Goal: Information Seeking & Learning: Learn about a topic

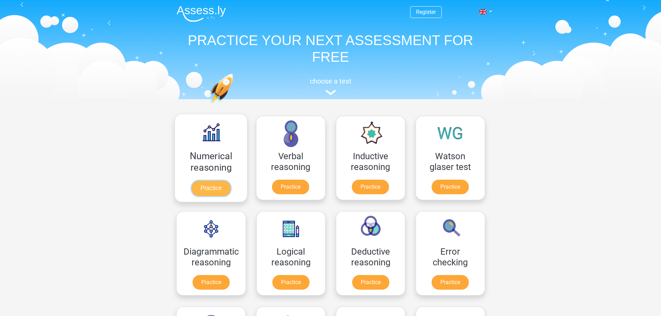
click at [204, 187] on link "Practice" at bounding box center [210, 188] width 39 height 15
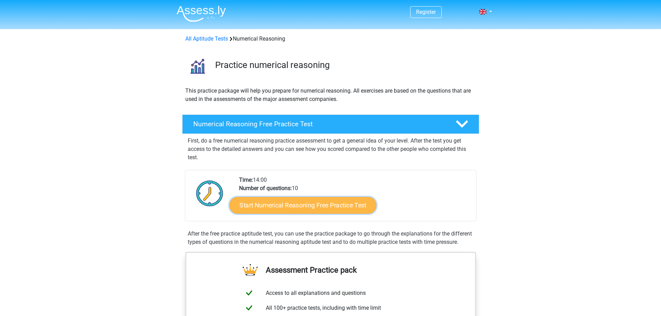
click at [319, 211] on link "Start Numerical Reasoning Free Practice Test" at bounding box center [302, 205] width 147 height 17
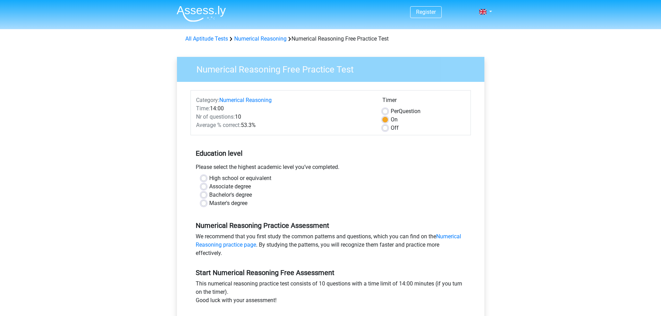
click at [209, 195] on label "Bachelor's degree" at bounding box center [230, 195] width 43 height 8
click at [204, 195] on input "Bachelor's degree" at bounding box center [204, 194] width 6 height 7
radio input "true"
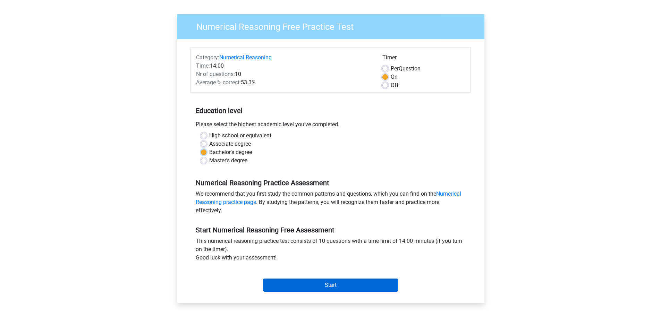
scroll to position [139, 0]
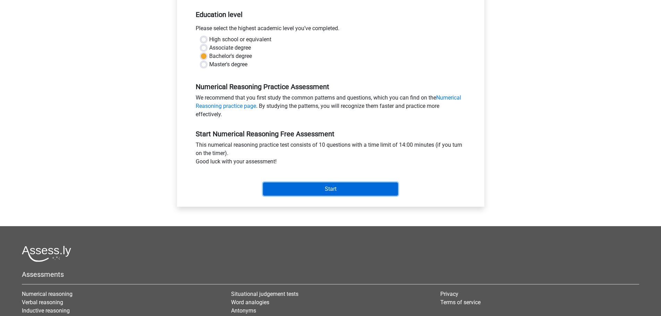
click at [305, 185] on input "Start" at bounding box center [330, 189] width 135 height 13
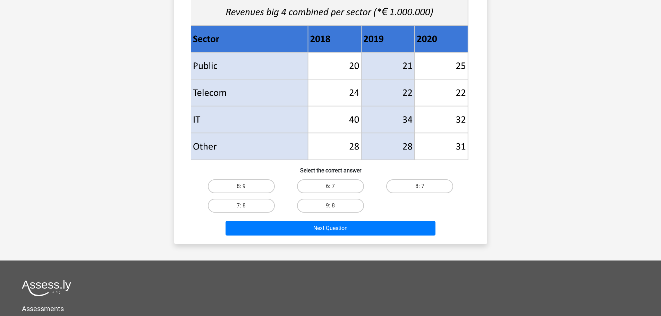
scroll to position [278, 0]
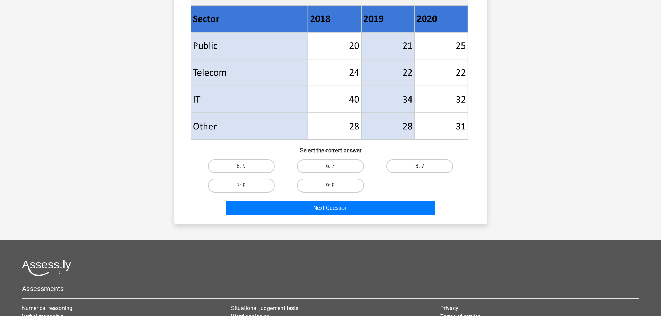
click at [427, 167] on label "8: 7" at bounding box center [419, 166] width 67 height 14
click at [424, 167] on input "8: 7" at bounding box center [422, 168] width 5 height 5
radio input "true"
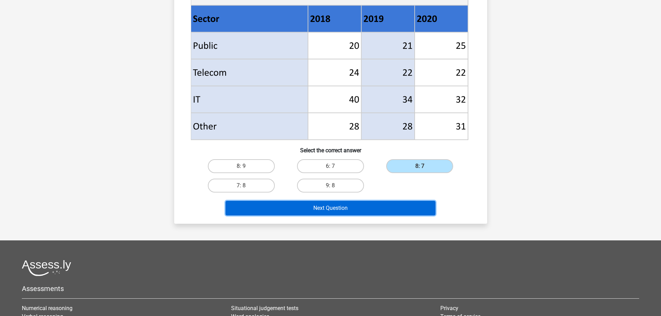
drag, startPoint x: 417, startPoint y: 201, endPoint x: 494, endPoint y: 174, distance: 81.5
click at [417, 201] on button "Next Question" at bounding box center [331, 208] width 210 height 15
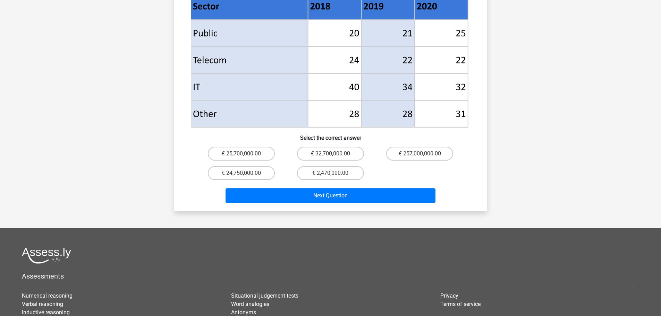
scroll to position [312, 0]
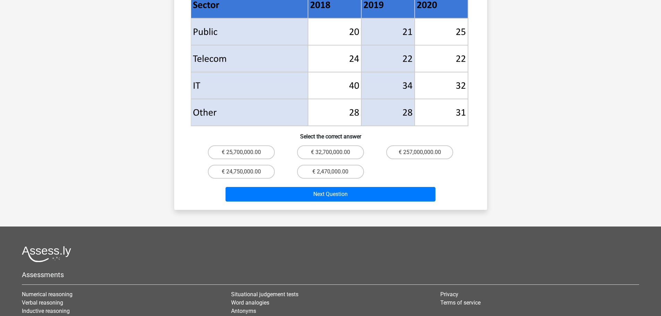
drag, startPoint x: 252, startPoint y: 160, endPoint x: 437, endPoint y: 161, distance: 185.7
click at [437, 161] on div "€ 25,700,000.00 € 32,700,000.00 € 257,000,000.00 € 24,750,000.00 € 2,470,000.00" at bounding box center [331, 162] width 268 height 39
click at [243, 165] on label "€ 24,750,000.00" at bounding box center [241, 172] width 67 height 14
click at [243, 172] on input "€ 24,750,000.00" at bounding box center [243, 174] width 5 height 5
radio input "true"
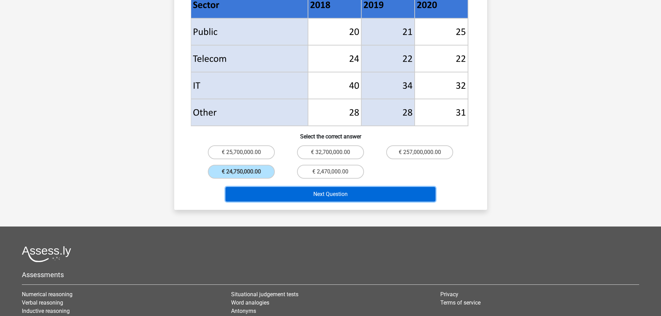
click at [375, 187] on button "Next Question" at bounding box center [331, 194] width 210 height 15
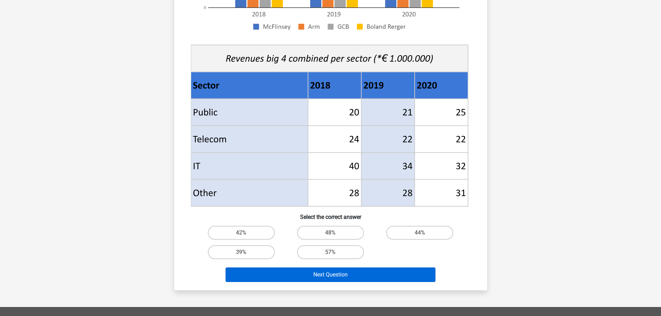
scroll to position [278, 0]
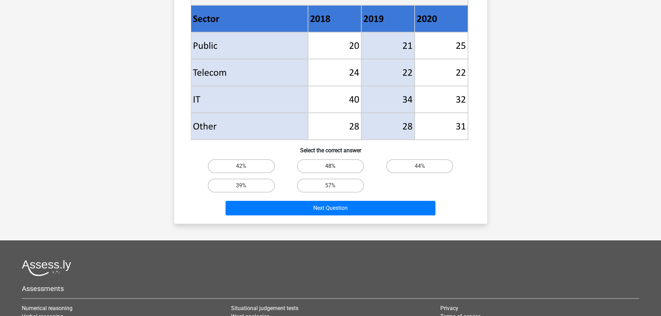
drag, startPoint x: 326, startPoint y: 167, endPoint x: 360, endPoint y: 168, distance: 34.1
click at [326, 167] on label "48%" at bounding box center [330, 166] width 67 height 14
click at [330, 167] on input "48%" at bounding box center [332, 168] width 5 height 5
radio input "true"
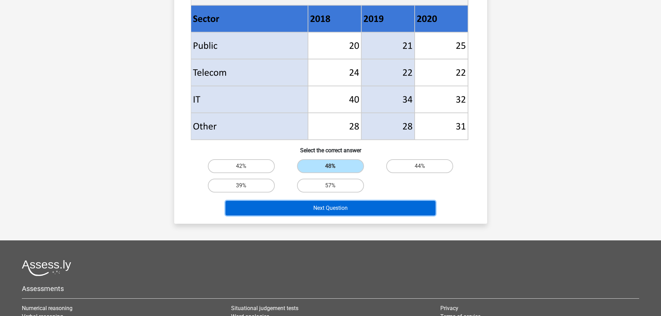
click at [383, 203] on button "Next Question" at bounding box center [331, 208] width 210 height 15
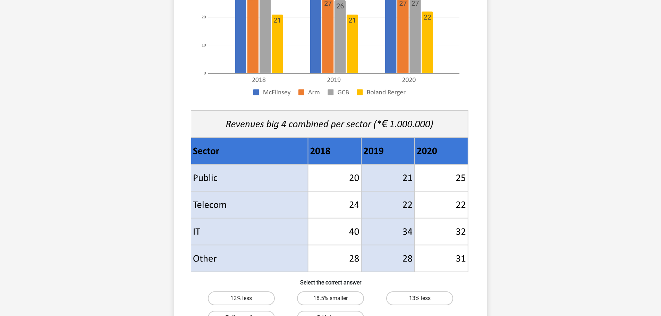
scroll to position [208, 0]
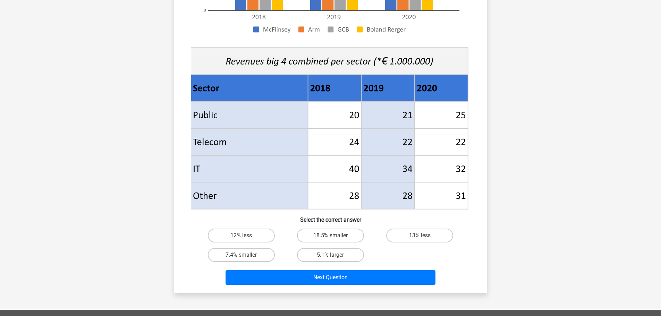
click at [546, 191] on div "Register Nederlands English" at bounding box center [330, 142] width 661 height 701
drag, startPoint x: 256, startPoint y: 257, endPoint x: 286, endPoint y: 256, distance: 30.2
click at [256, 257] on label "7.4% smaller" at bounding box center [241, 255] width 67 height 14
click at [246, 257] on input "7.4% smaller" at bounding box center [243, 257] width 5 height 5
radio input "true"
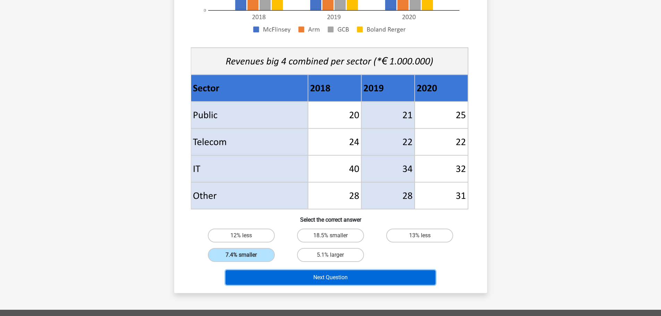
click at [355, 274] on button "Next Question" at bounding box center [331, 277] width 210 height 15
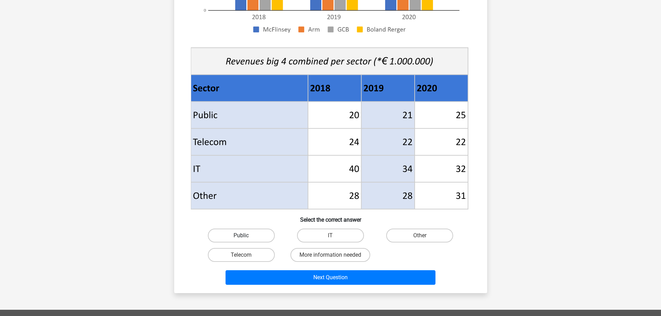
click at [259, 239] on label "Public" at bounding box center [241, 236] width 67 height 14
click at [246, 239] on input "Public" at bounding box center [243, 238] width 5 height 5
radio input "true"
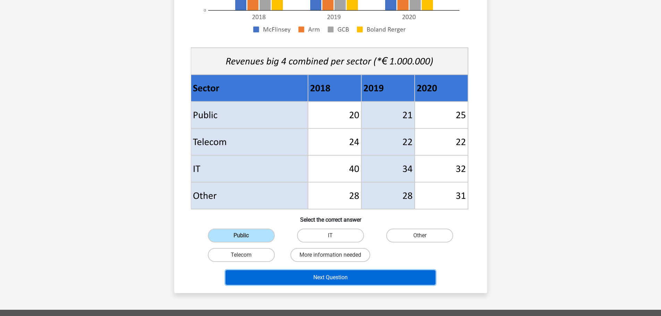
click at [359, 274] on button "Next Question" at bounding box center [331, 277] width 210 height 15
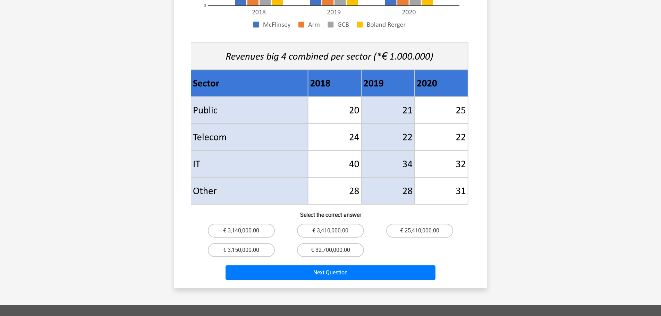
scroll to position [278, 0]
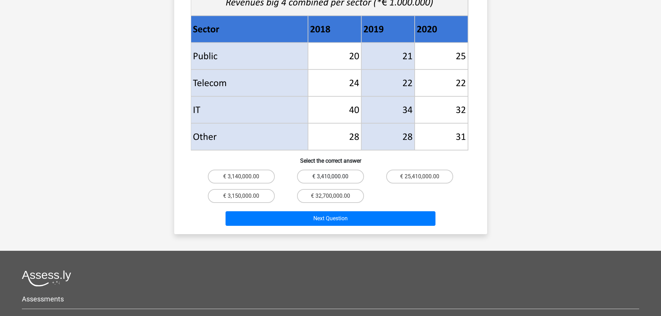
drag, startPoint x: 332, startPoint y: 163, endPoint x: 342, endPoint y: 165, distance: 10.5
click at [332, 170] on label "€ 3,410,000.00" at bounding box center [330, 177] width 67 height 14
click at [332, 177] on input "€ 3,410,000.00" at bounding box center [332, 179] width 5 height 5
radio input "true"
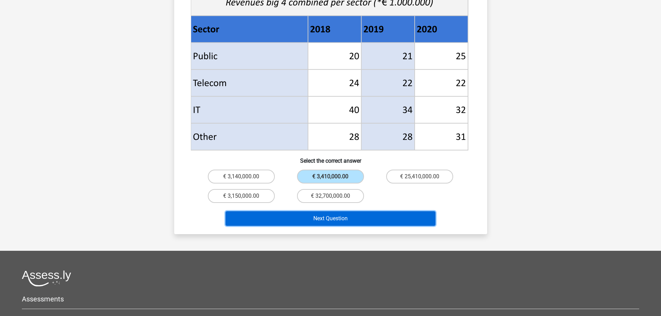
click at [378, 211] on button "Next Question" at bounding box center [331, 218] width 210 height 15
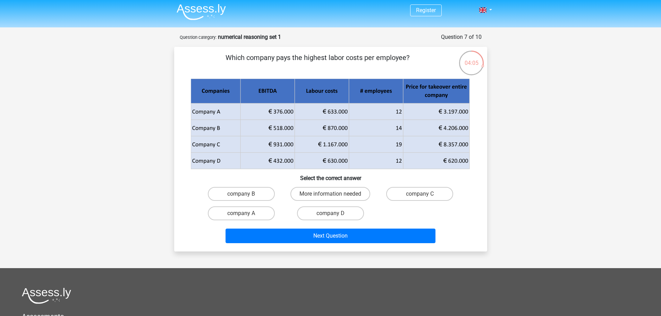
scroll to position [0, 0]
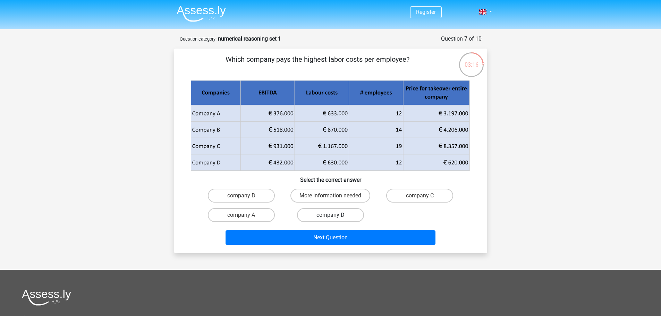
click at [320, 212] on label "company D" at bounding box center [330, 215] width 67 height 14
click at [330, 215] on input "company D" at bounding box center [332, 217] width 5 height 5
radio input "true"
click at [386, 228] on div "Next Question" at bounding box center [330, 236] width 291 height 23
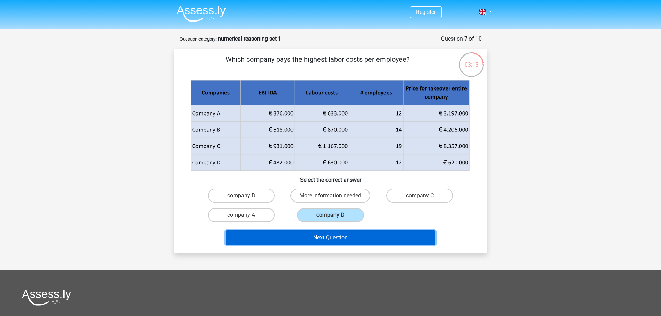
click at [385, 232] on button "Next Question" at bounding box center [331, 237] width 210 height 15
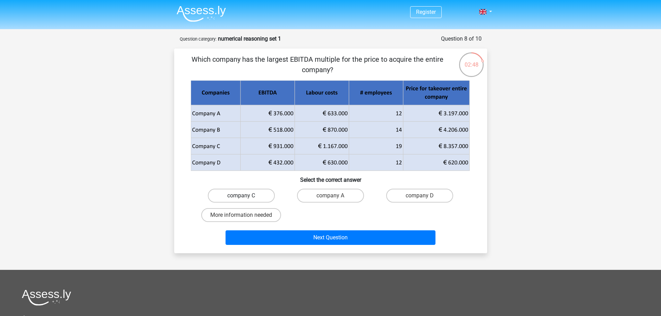
click at [272, 194] on label "company C" at bounding box center [241, 196] width 67 height 14
click at [246, 196] on input "company C" at bounding box center [243, 198] width 5 height 5
radio input "true"
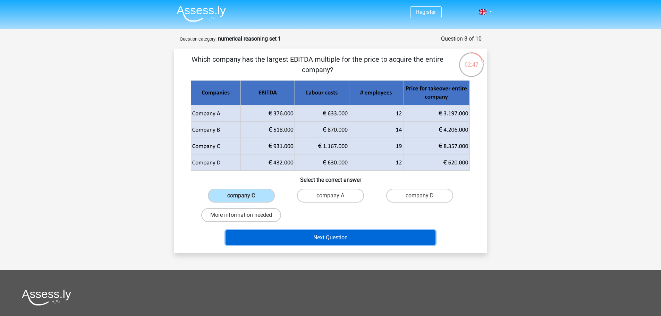
click at [334, 232] on button "Next Question" at bounding box center [331, 237] width 210 height 15
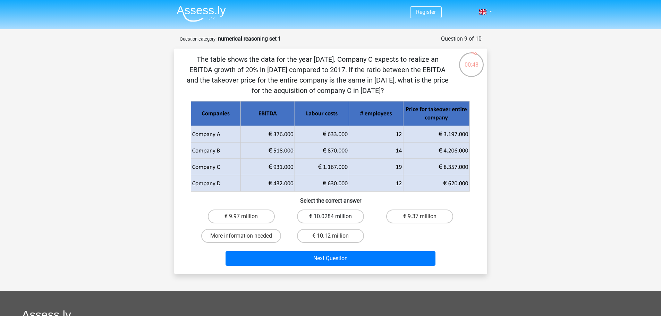
drag, startPoint x: 253, startPoint y: 218, endPoint x: 352, endPoint y: 218, distance: 99.3
click at [354, 220] on div "€ 9.97 million € 10.0284 million € 9.37 million More information needed € 10.12…" at bounding box center [331, 226] width 268 height 39
drag, startPoint x: 350, startPoint y: 216, endPoint x: 363, endPoint y: 231, distance: 19.9
click at [350, 217] on label "€ 10.0284 million" at bounding box center [330, 217] width 67 height 14
click at [335, 217] on input "€ 10.0284 million" at bounding box center [332, 219] width 5 height 5
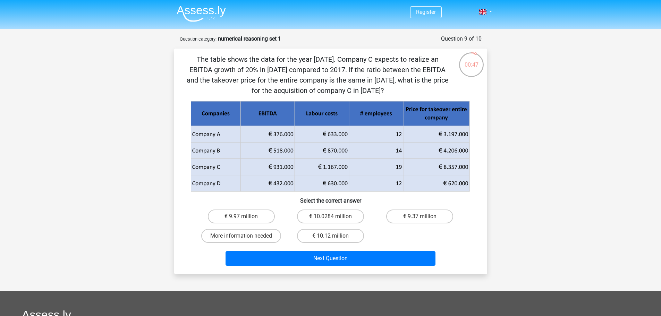
radio input "true"
click at [344, 235] on label "€ 10.12 million" at bounding box center [330, 236] width 67 height 14
click at [335, 236] on input "€ 10.12 million" at bounding box center [332, 238] width 5 height 5
radio input "true"
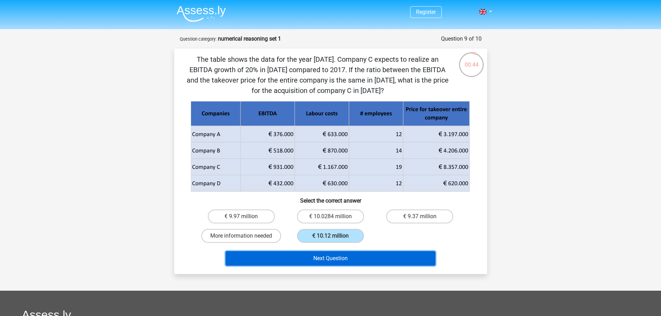
click at [369, 254] on button "Next Question" at bounding box center [331, 258] width 210 height 15
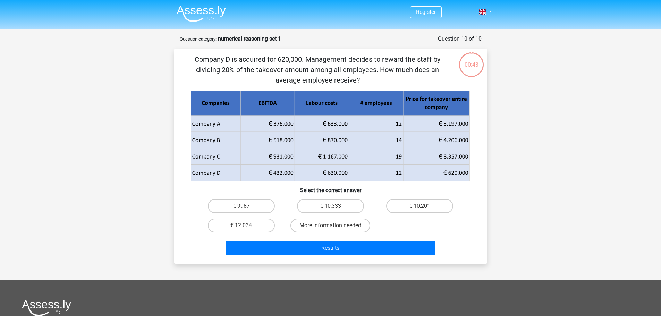
scroll to position [35, 0]
